Goal: Register for event/course

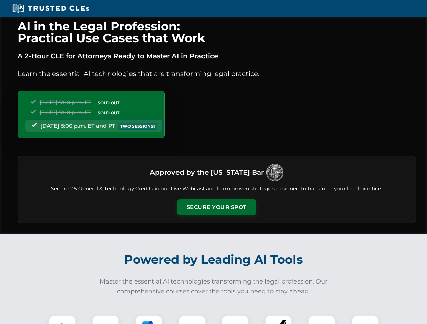
click at [216, 207] on button "Secure Your Spot" at bounding box center [216, 208] width 79 height 16
click at [62, 320] on img at bounding box center [62, 329] width 20 height 20
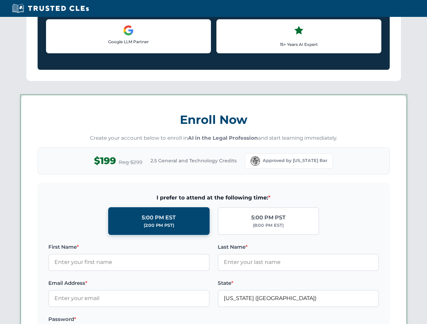
click at [149, 320] on label "Password *" at bounding box center [128, 319] width 161 height 8
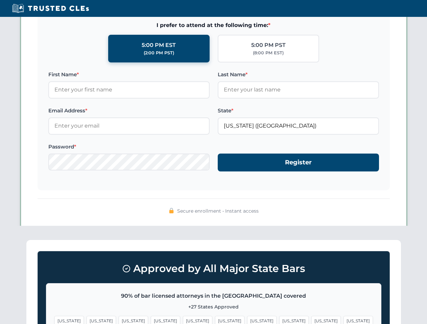
click at [311, 320] on span "[US_STATE]" at bounding box center [325, 321] width 29 height 10
